Goal: Communication & Community: Answer question/provide support

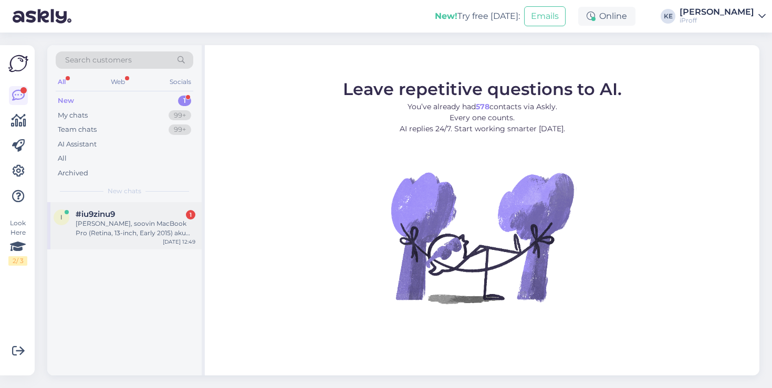
click at [163, 212] on div "#iu9zinu9 1" at bounding box center [136, 214] width 120 height 9
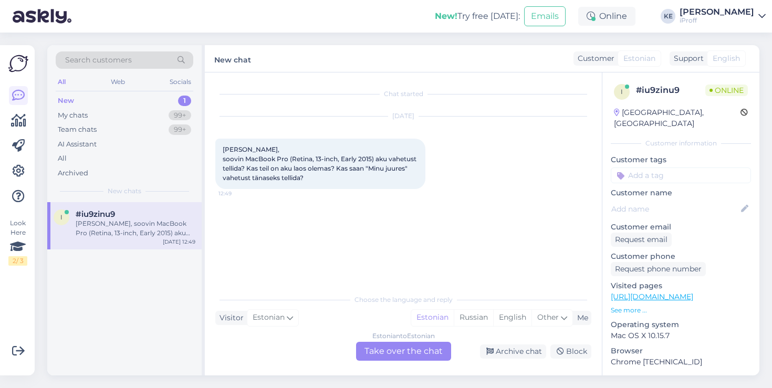
click at [435, 351] on div "Estonian to Estonian Take over the chat" at bounding box center [403, 351] width 95 height 19
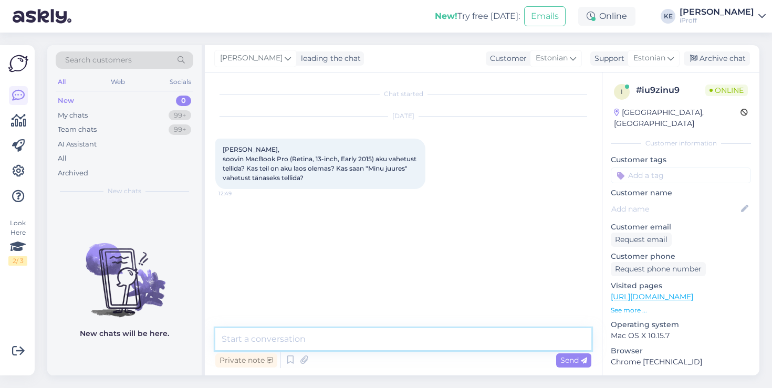
click at [337, 332] on textarea at bounding box center [403, 339] width 376 height 22
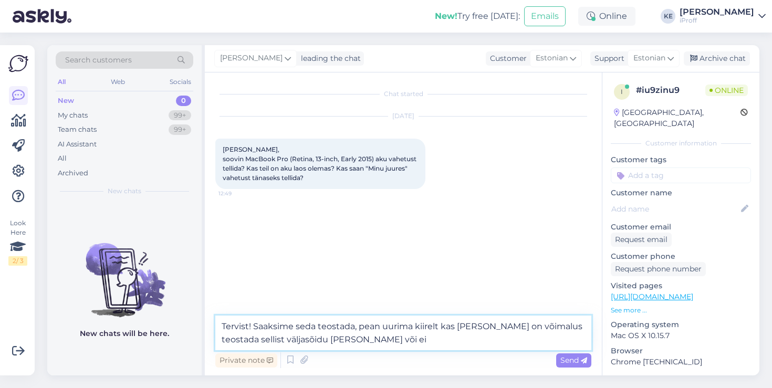
type textarea "Tervist! Saaksime seda teostada, pean uurima kiirelt kas [PERSON_NAME] on võima…"
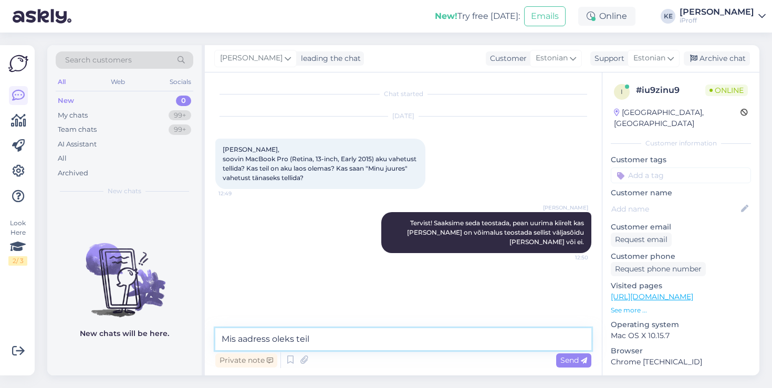
type textarea "Mis aadress oleks teil="
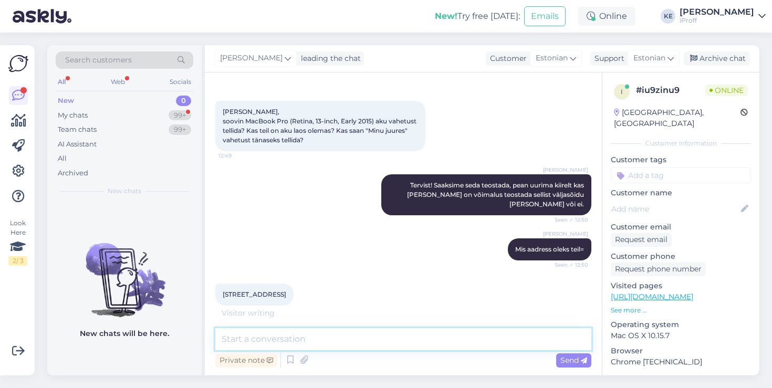
scroll to position [72, 0]
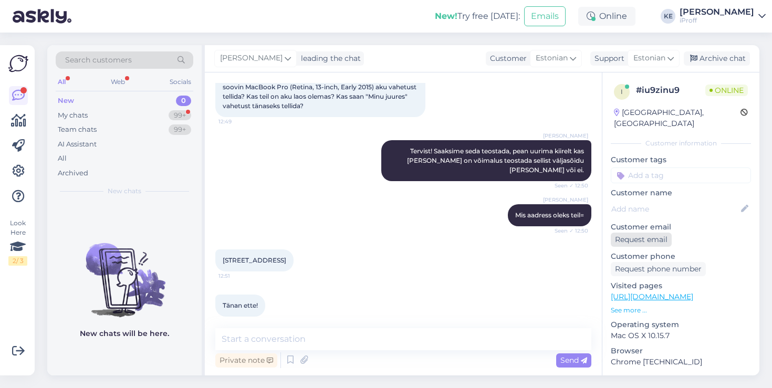
click at [652, 234] on div "Request email" at bounding box center [641, 240] width 61 height 14
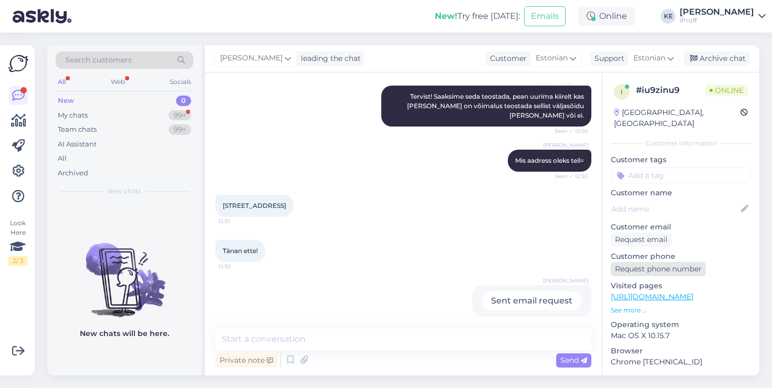
click at [643, 262] on div "Request phone number" at bounding box center [658, 269] width 95 height 14
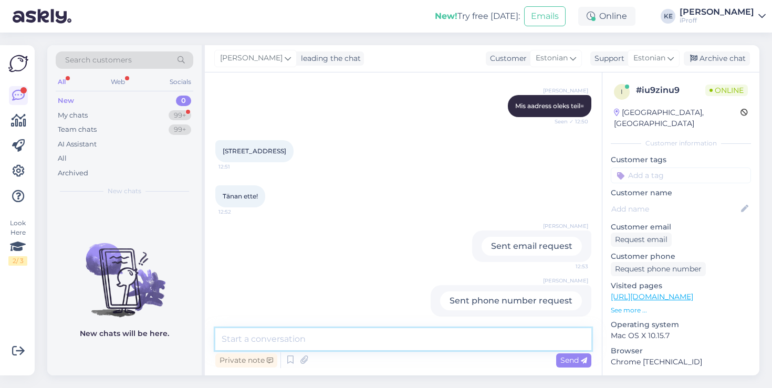
click at [480, 333] on textarea at bounding box center [403, 339] width 376 height 22
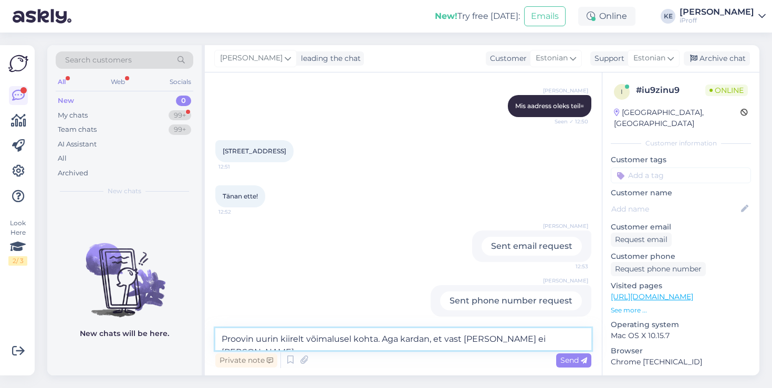
type textarea "Proovin uurin kiirelt võimalusel kohta. Aga kardan, et vast [PERSON_NAME] ei [P…"
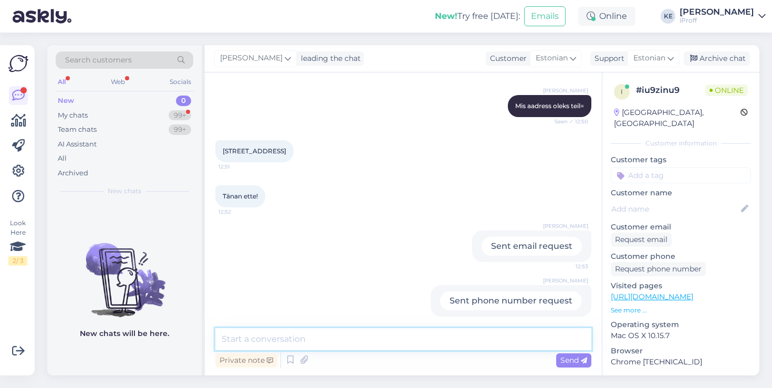
scroll to position [236, 0]
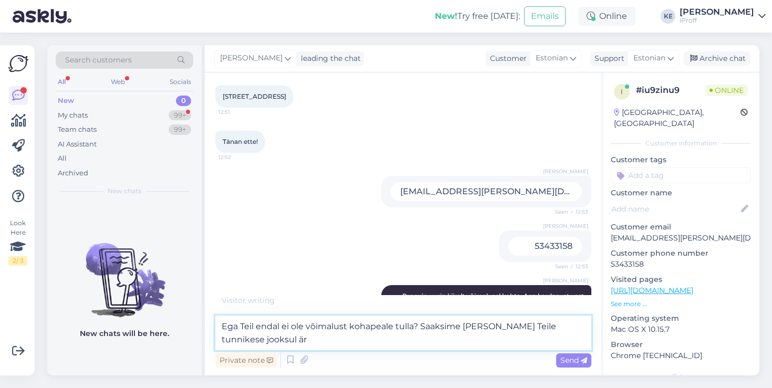
type textarea "Ega Teil endal ei ole võimalust kohapeale tulla? Saaksime [PERSON_NAME] Teile t…"
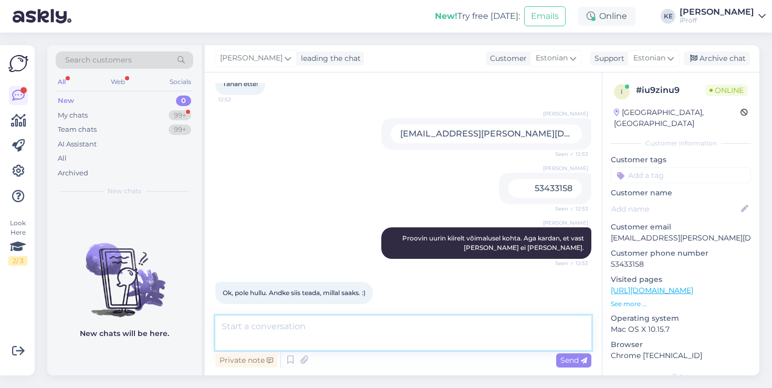
scroll to position [281, 0]
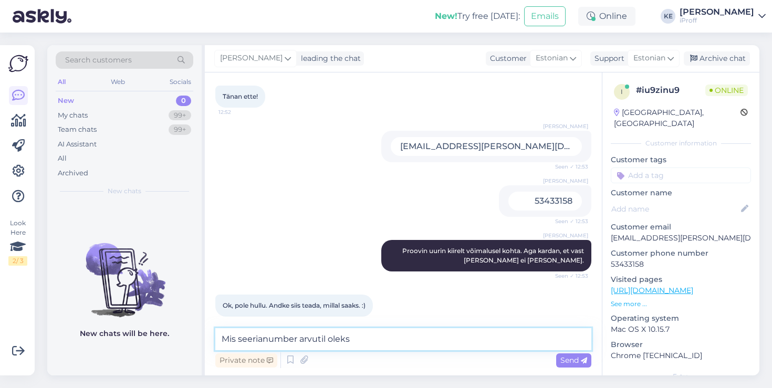
type textarea "Mis seerianumber arvutil oleks?"
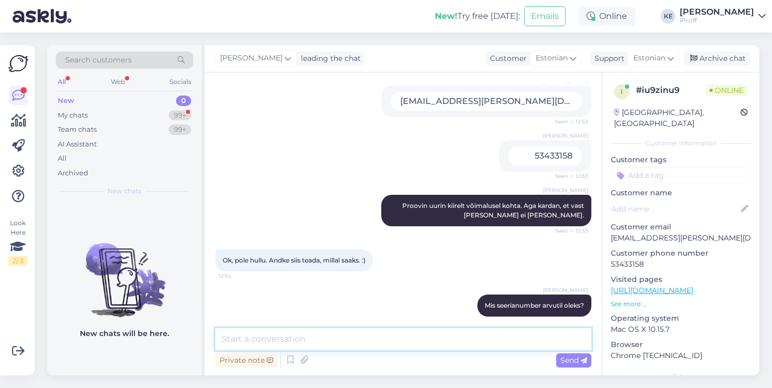
scroll to position [371, 0]
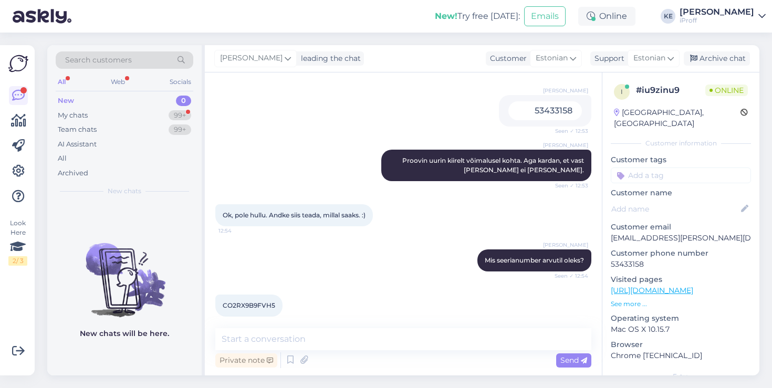
click at [262, 301] on span "CO2RX9B9FVH5" at bounding box center [249, 305] width 53 height 8
copy div "CO2RX9B9FVH5 12:56"
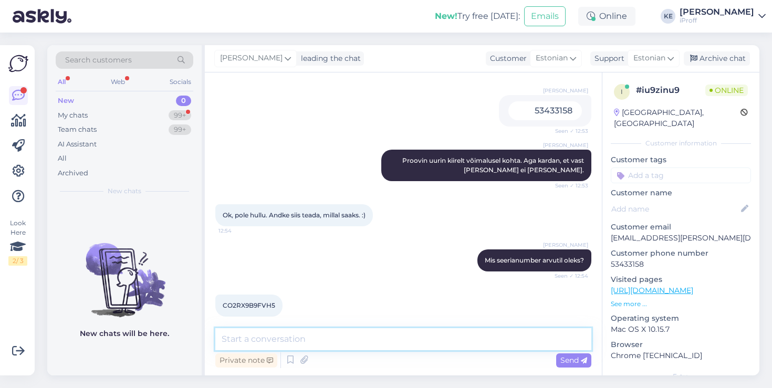
click at [412, 340] on textarea at bounding box center [403, 339] width 376 height 22
type textarea "Kas Teil aku ei hoia või miks soovite akud vahetada?"
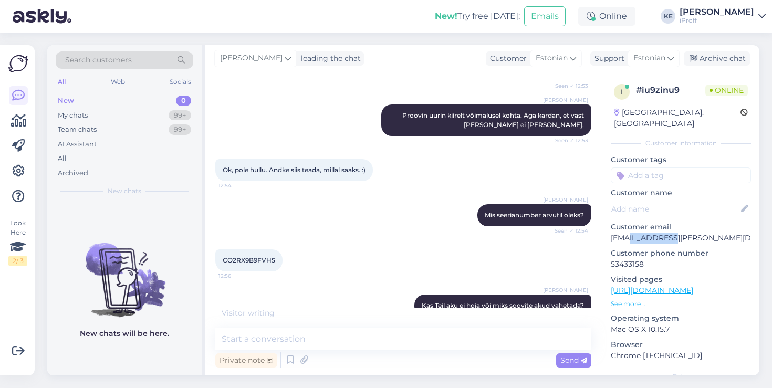
drag, startPoint x: 670, startPoint y: 229, endPoint x: 628, endPoint y: 229, distance: 41.5
click at [628, 233] on p "[EMAIL_ADDRESS][PERSON_NAME][DOMAIN_NAME]" at bounding box center [681, 238] width 140 height 11
copy p "[PERSON_NAME].[PERSON_NAME]"
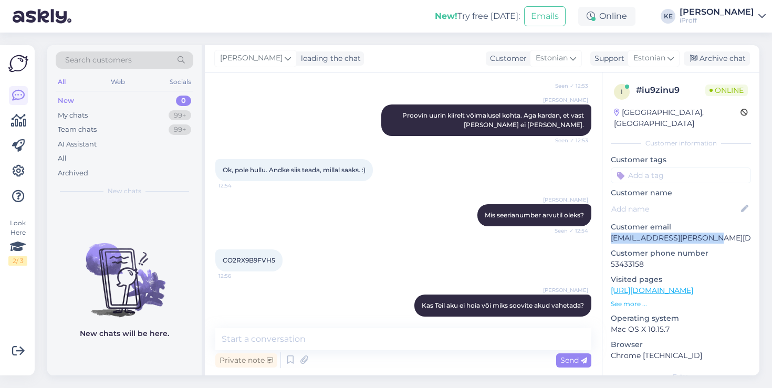
drag, startPoint x: 718, startPoint y: 228, endPoint x: 613, endPoint y: 230, distance: 105.6
click at [613, 233] on p "[EMAIL_ADDRESS][PERSON_NAME][DOMAIN_NAME]" at bounding box center [681, 238] width 140 height 11
copy p "[EMAIL_ADDRESS][PERSON_NAME][DOMAIN_NAME]"
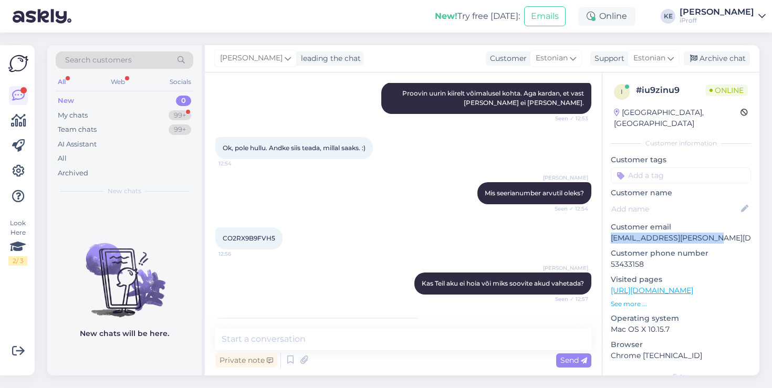
scroll to position [471, 0]
